Goal: Task Accomplishment & Management: Use online tool/utility

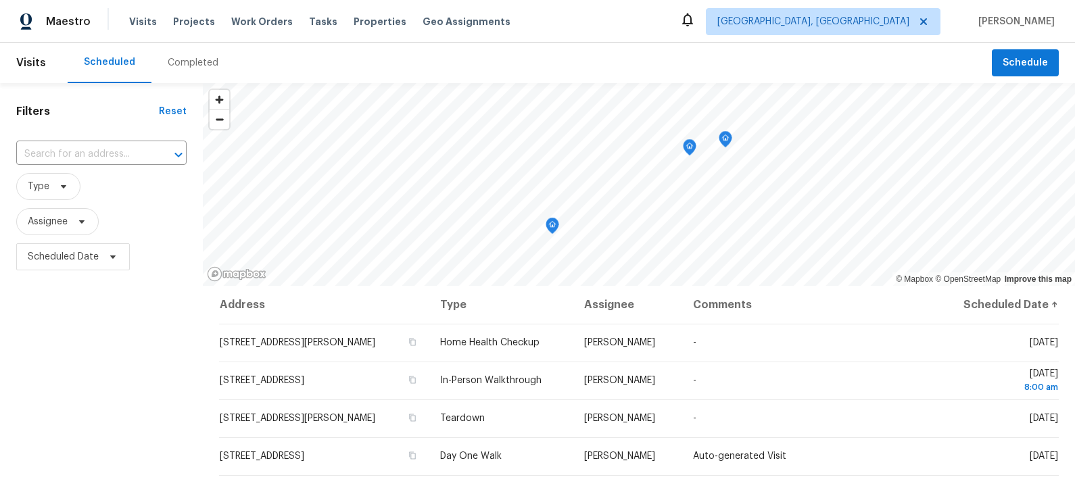
scroll to position [48, 0]
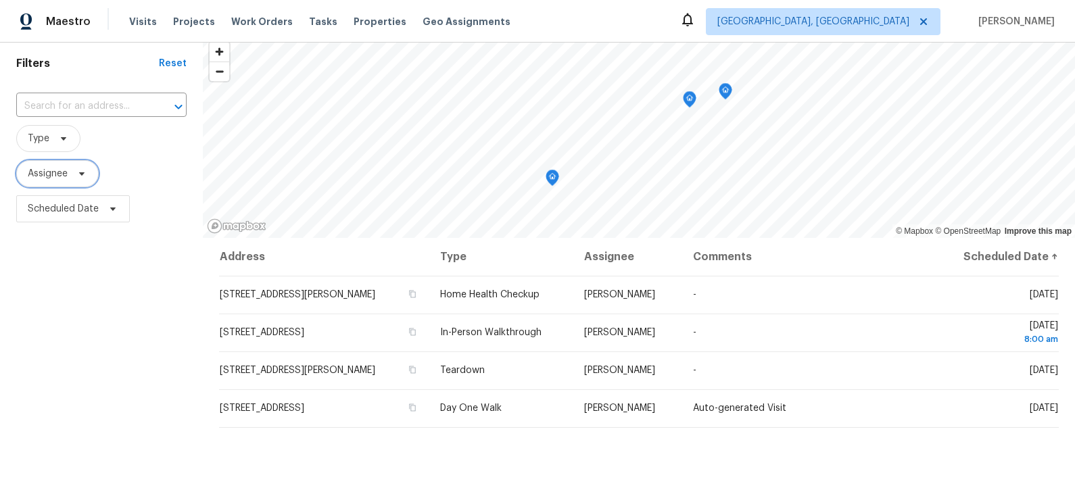
click at [67, 176] on span "Assignee" at bounding box center [48, 174] width 40 height 14
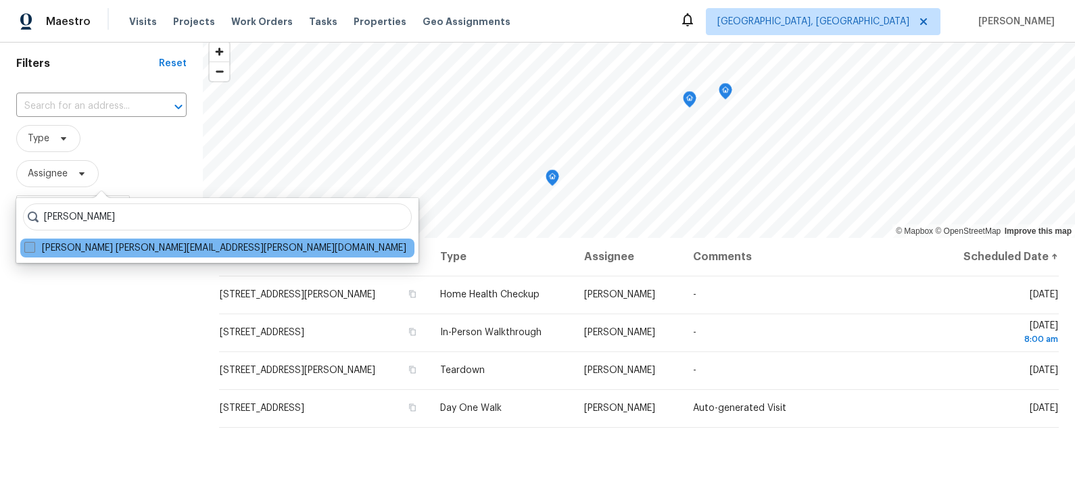
type input "[PERSON_NAME]"
click at [88, 251] on label "[PERSON_NAME] [PERSON_NAME][EMAIL_ADDRESS][PERSON_NAME][DOMAIN_NAME]" at bounding box center [215, 248] width 382 height 14
click at [33, 250] on input "[PERSON_NAME] [PERSON_NAME][EMAIL_ADDRESS][PERSON_NAME][DOMAIN_NAME]" at bounding box center [28, 245] width 9 height 9
checkbox input "true"
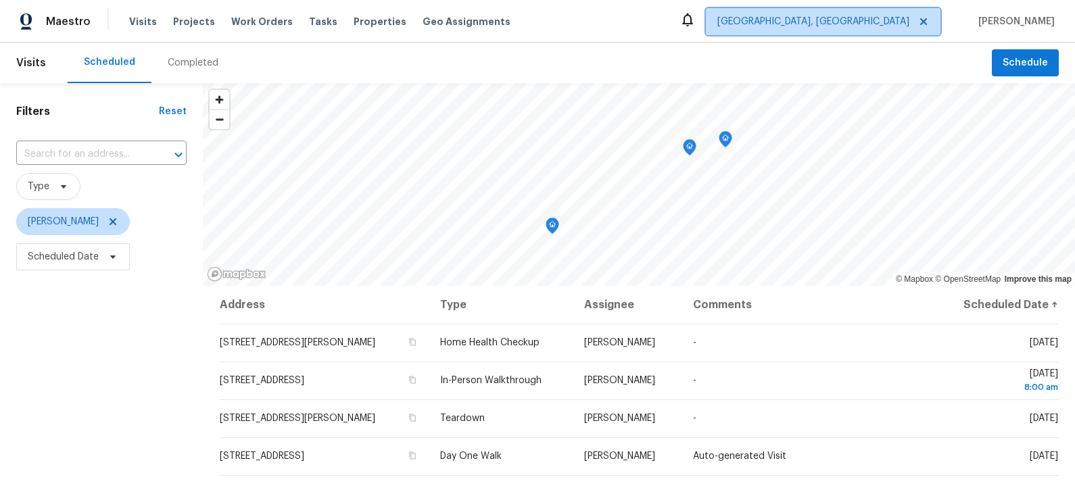
click at [902, 25] on span "[GEOGRAPHIC_DATA], [GEOGRAPHIC_DATA]" at bounding box center [813, 22] width 192 height 14
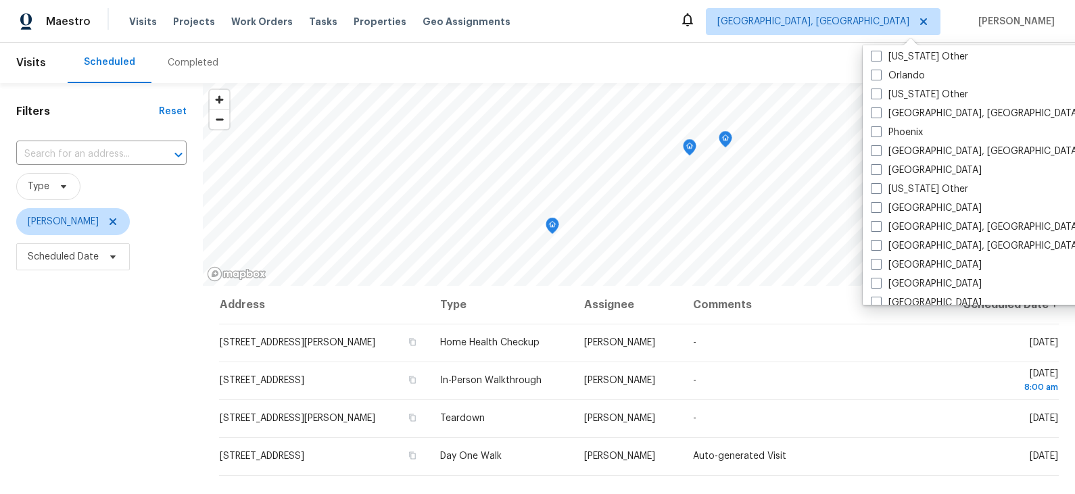
scroll to position [1534, 0]
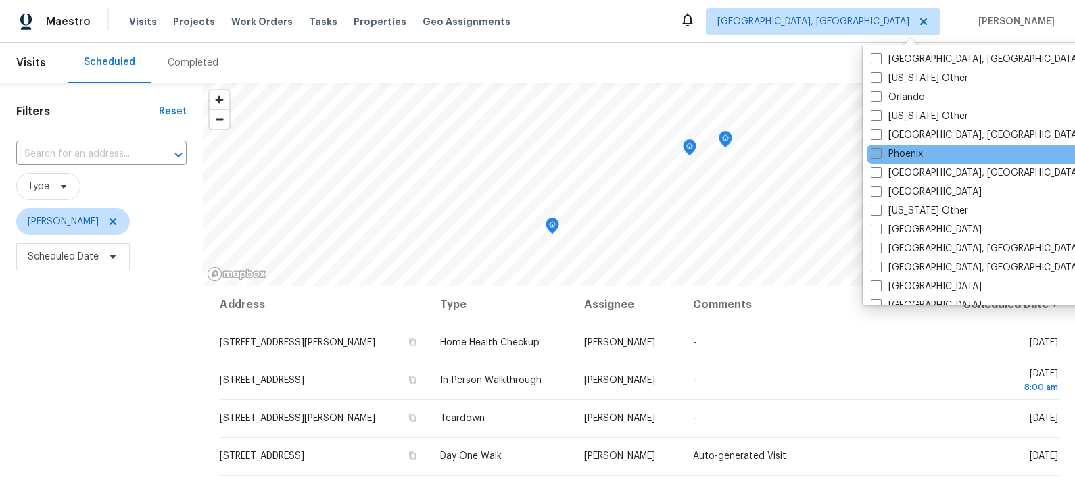
click at [906, 153] on label "Phoenix" at bounding box center [897, 154] width 52 height 14
click at [880, 153] on input "Phoenix" at bounding box center [875, 151] width 9 height 9
checkbox input "true"
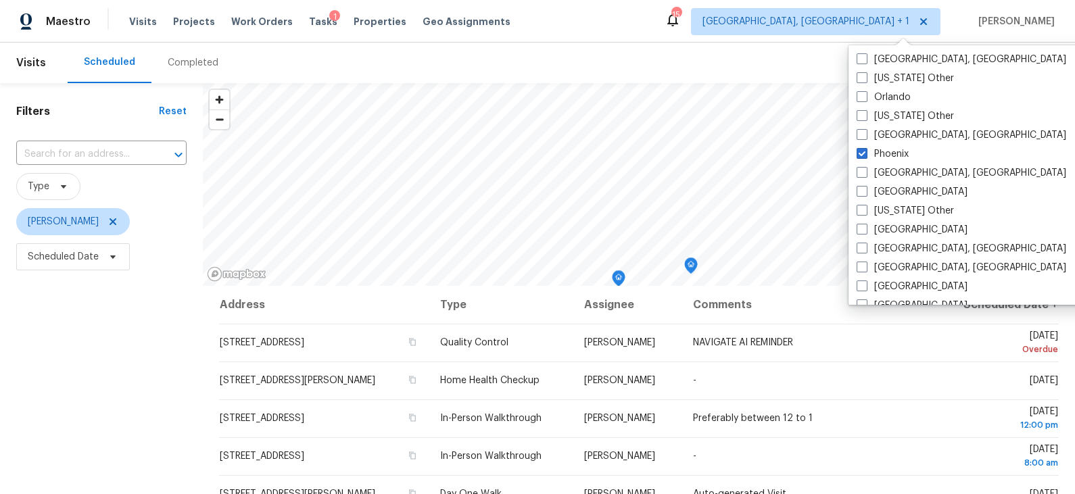
click at [640, 39] on div "Maestro Visits Projects Work Orders Tasks 1 Properties Geo Assignments 15 [GEOG…" at bounding box center [537, 21] width 1075 height 43
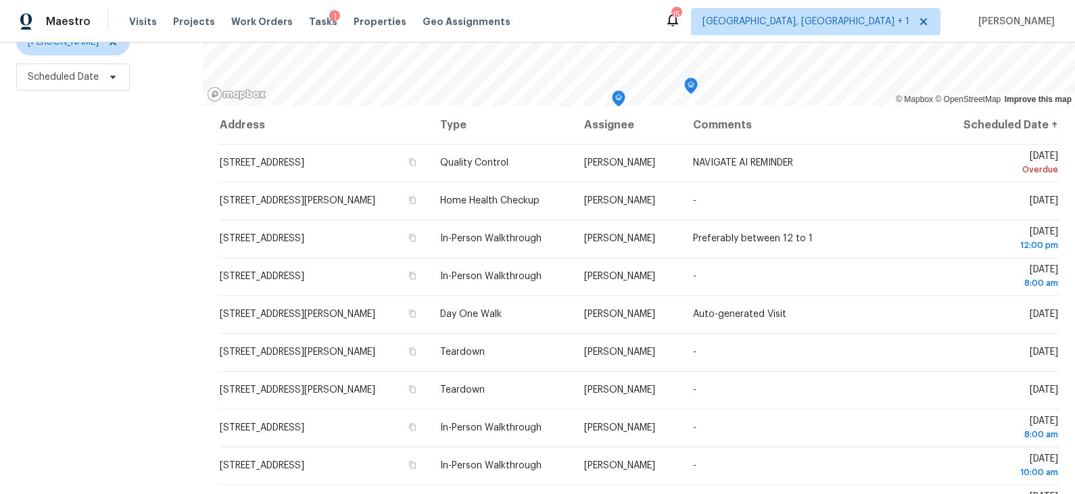
scroll to position [184, 0]
